Goal: Navigation & Orientation: Find specific page/section

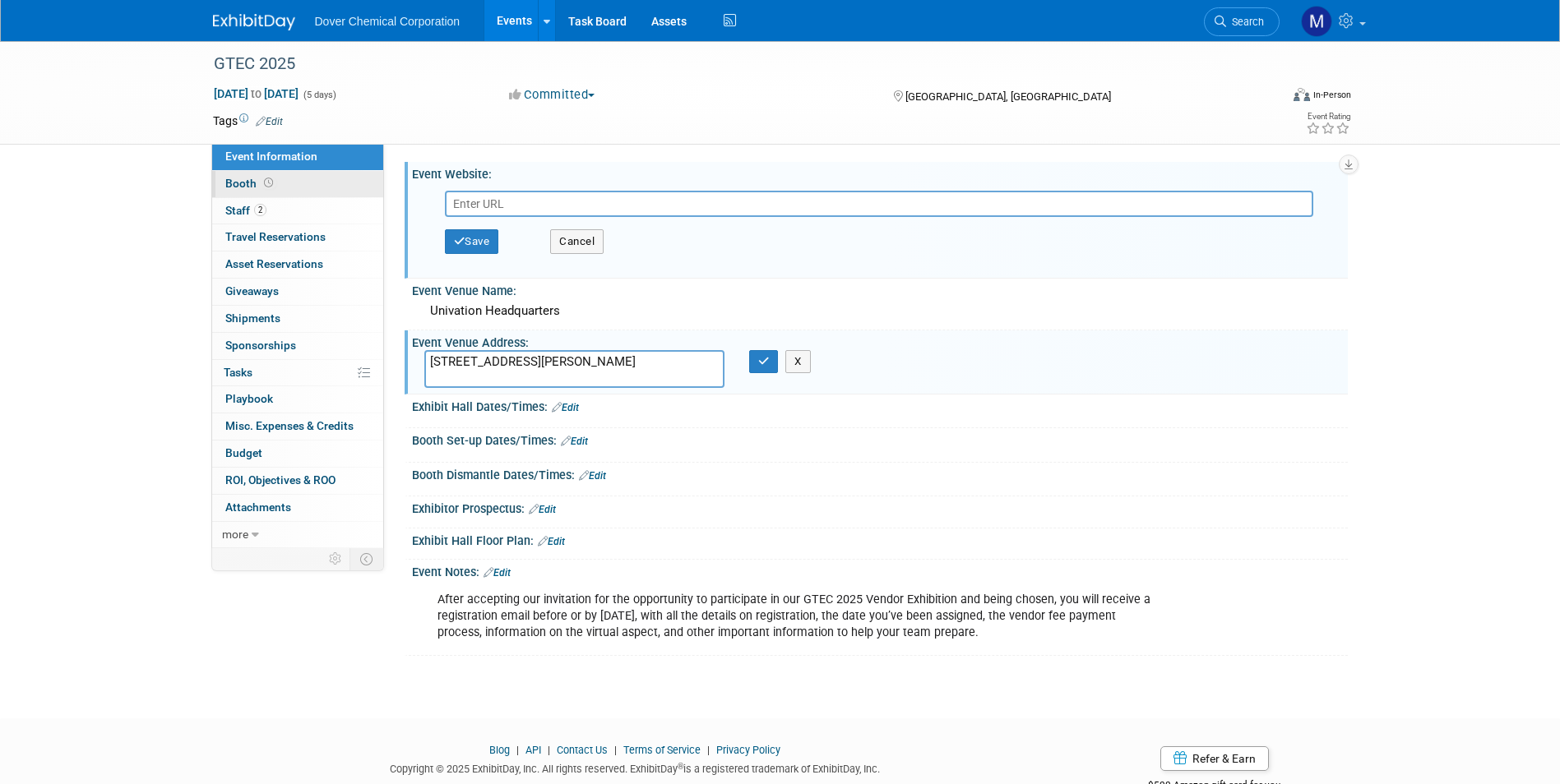
click at [241, 184] on span "Booth" at bounding box center [251, 182] width 51 height 13
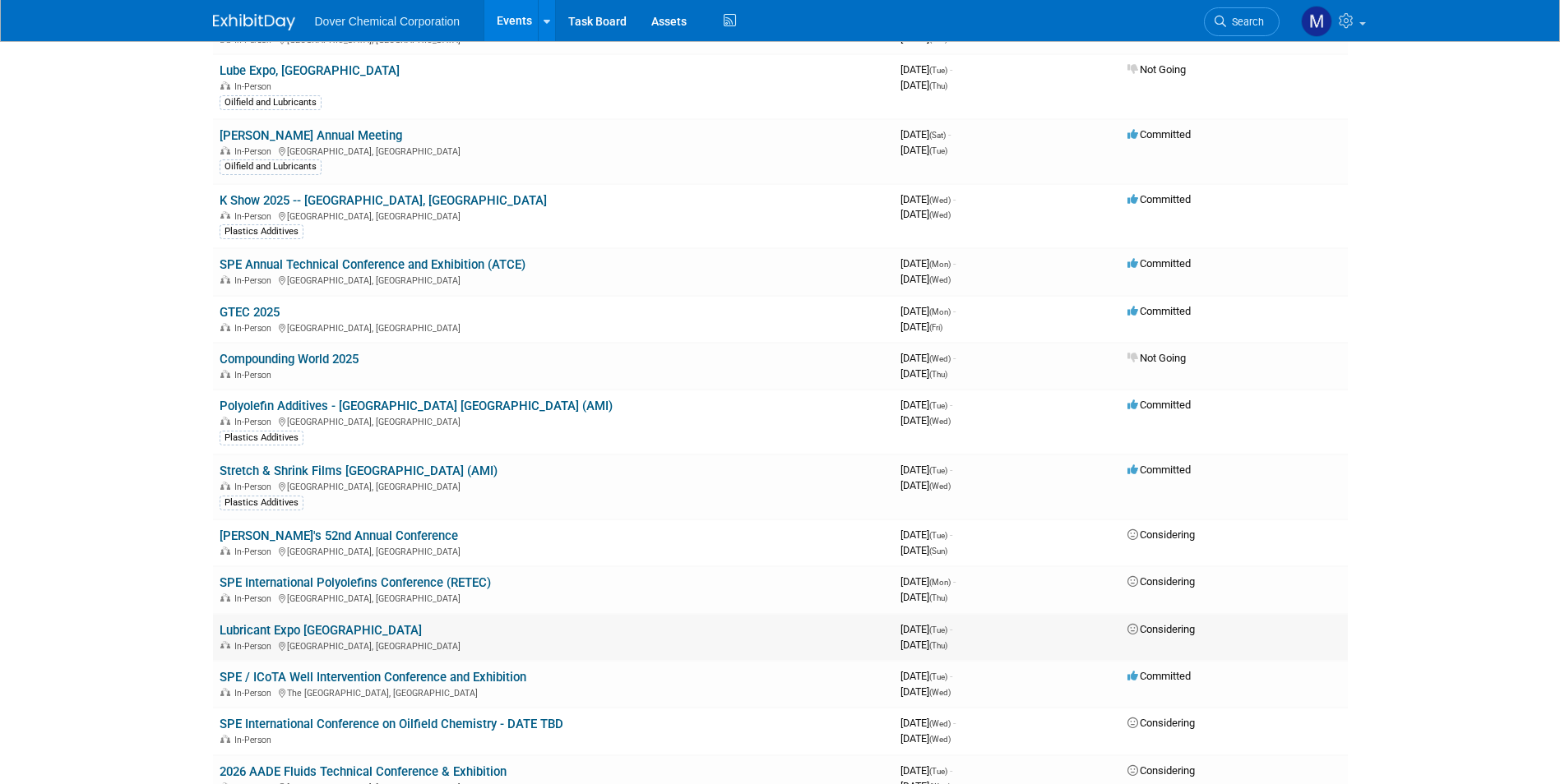
scroll to position [329, 0]
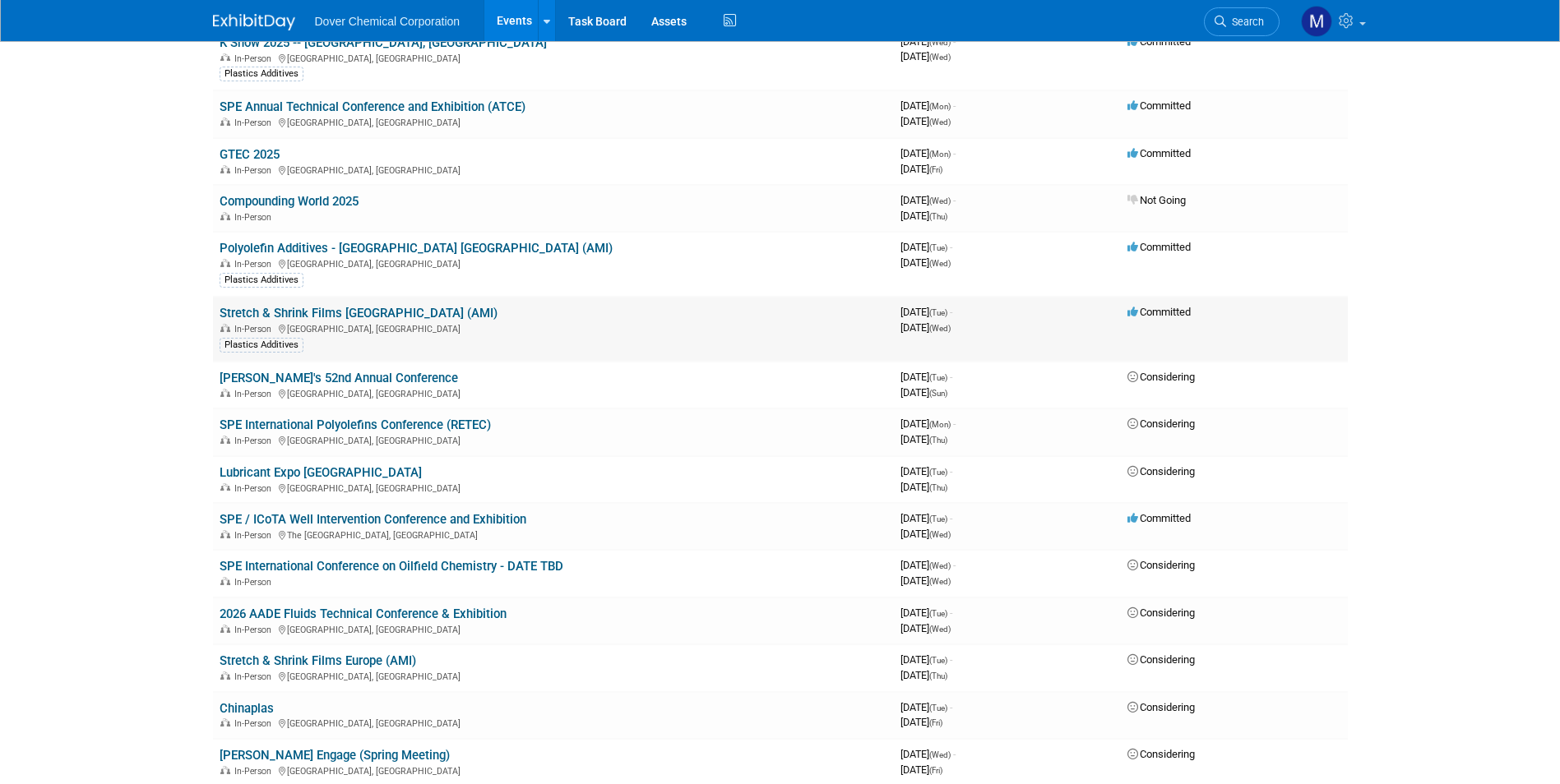
click at [319, 309] on link "Stretch & Shrink Films [GEOGRAPHIC_DATA] (AMI)" at bounding box center [359, 312] width 278 height 15
